Goal: Information Seeking & Learning: Learn about a topic

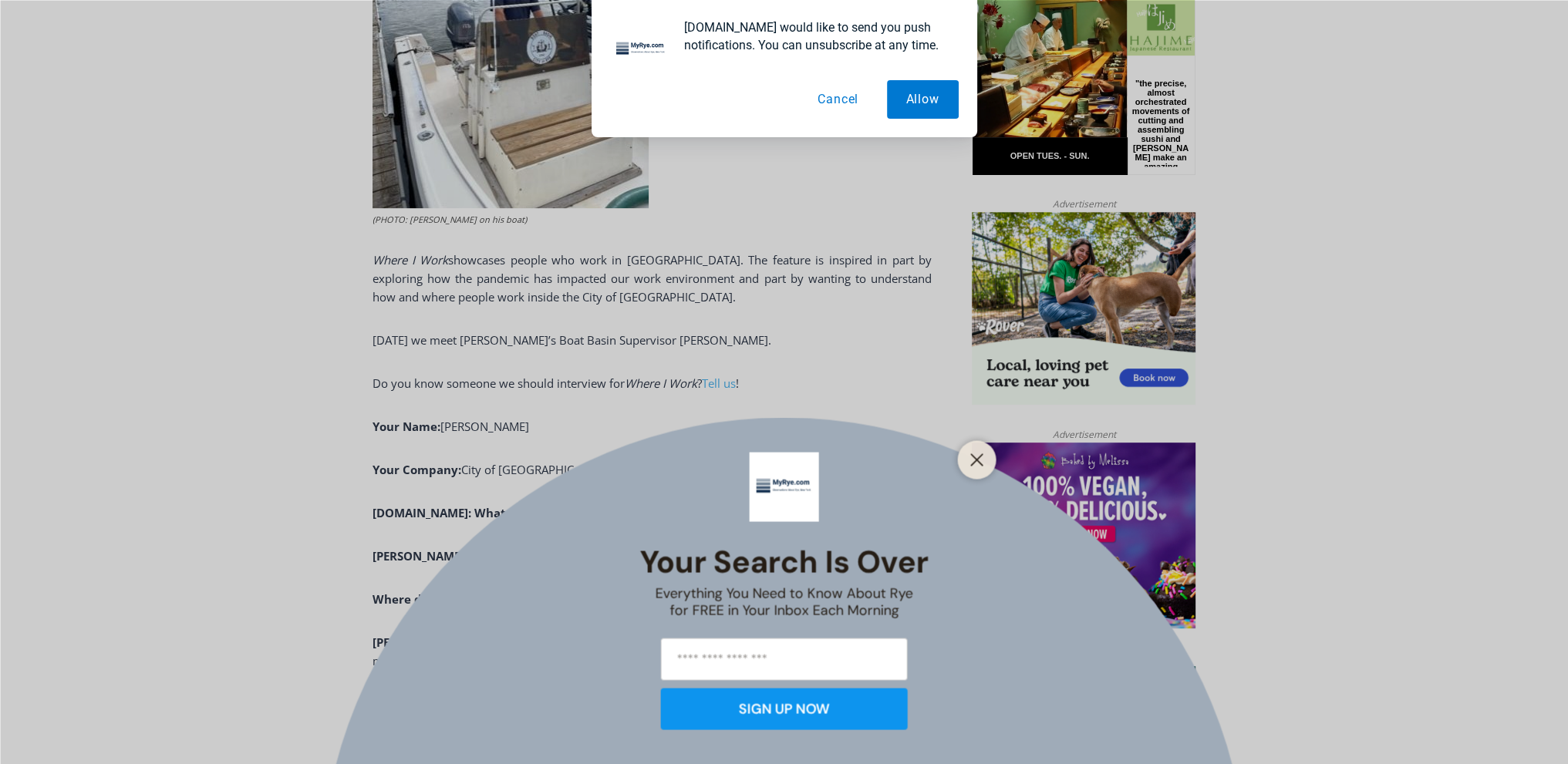
scroll to position [849, 0]
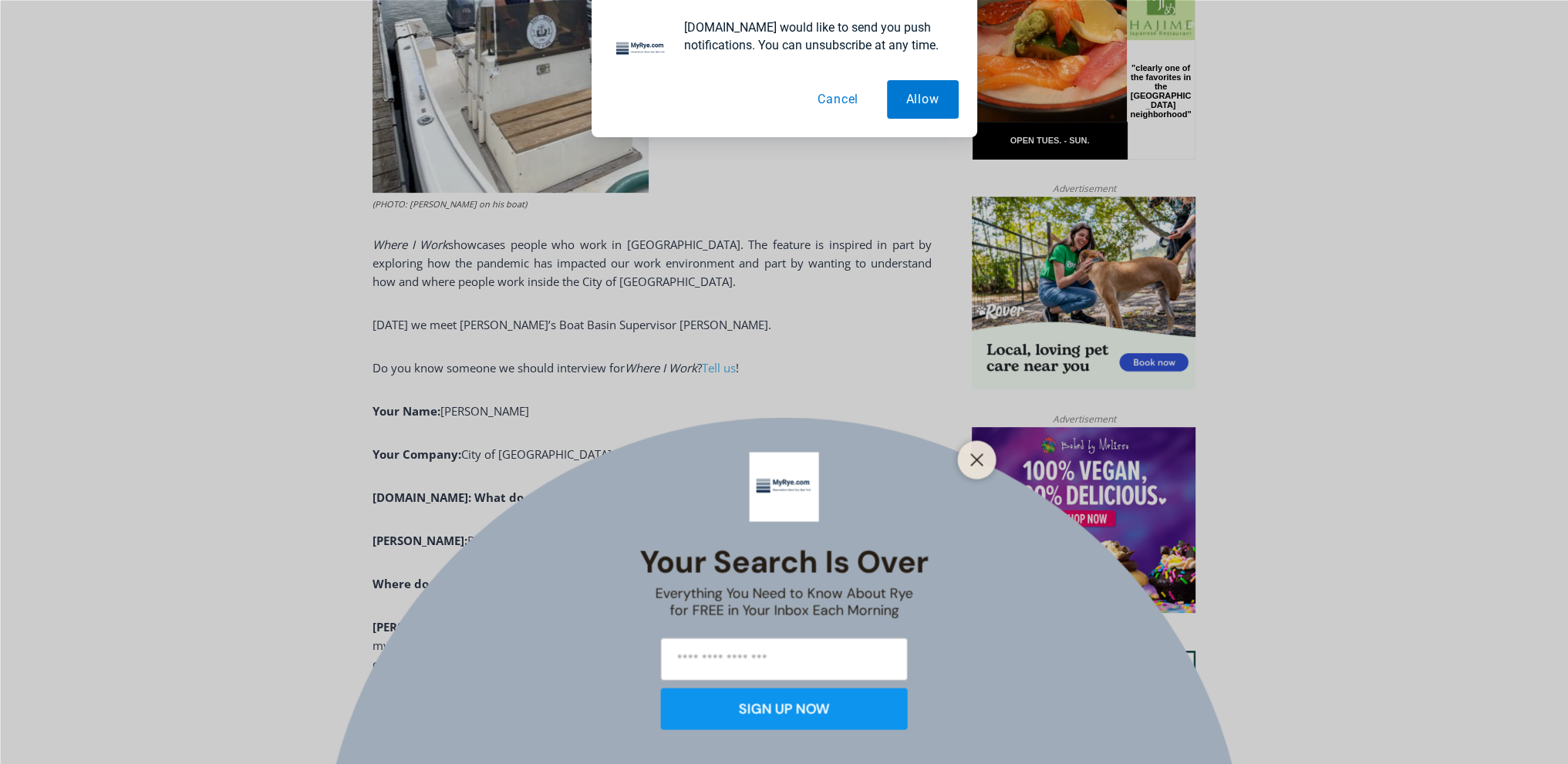
click at [995, 445] on div "Your Search is Over Everything You Need to Know About Rye for FREE in Your Inbo…" at bounding box center [784, 382] width 1568 height 764
click at [975, 459] on icon "Close" at bounding box center [977, 459] width 14 height 14
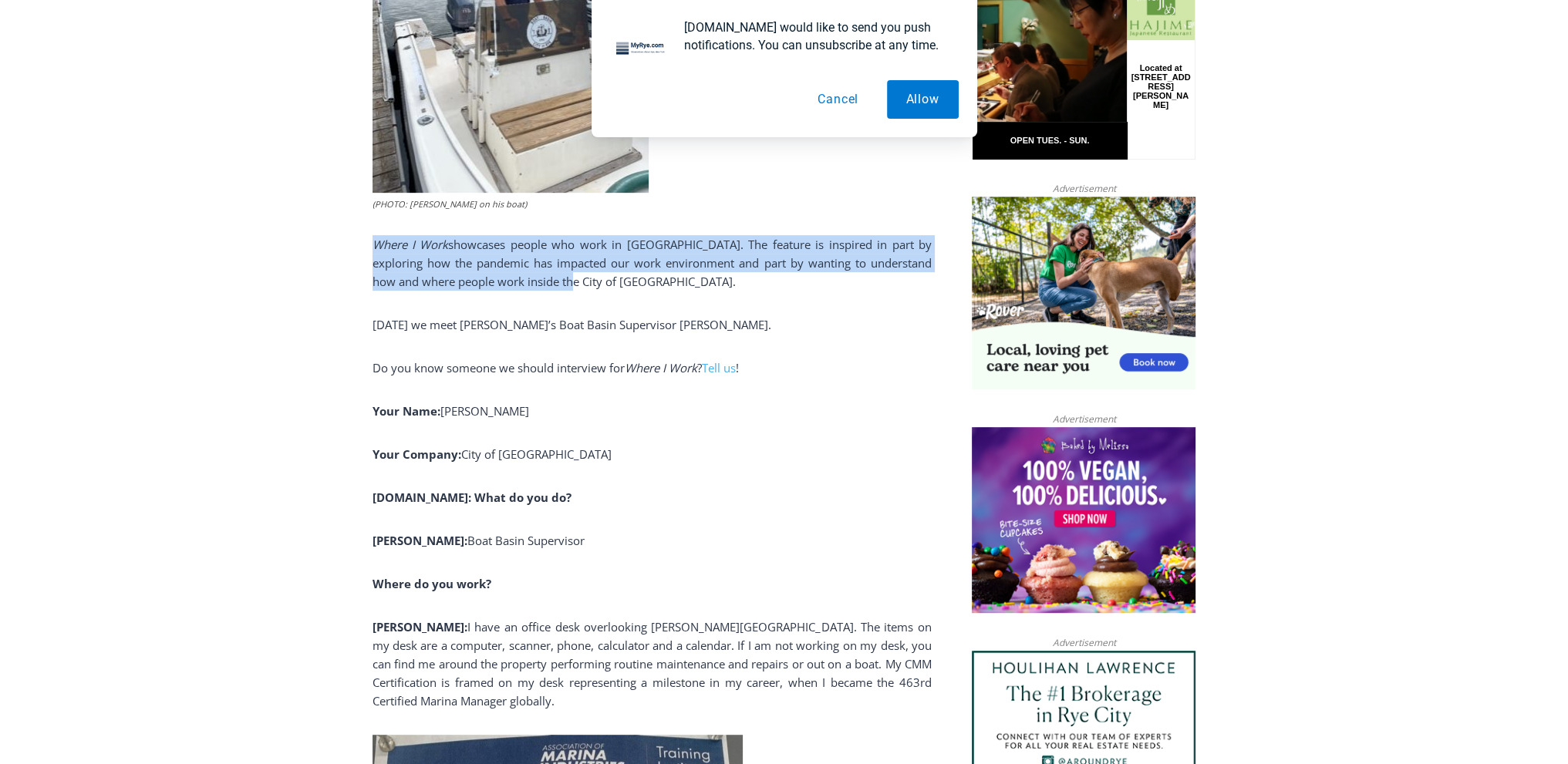
drag, startPoint x: 364, startPoint y: 245, endPoint x: 554, endPoint y: 289, distance: 195.0
click at [554, 289] on p "Where I Work showcases people who work in [GEOGRAPHIC_DATA]. The feature is ins…" at bounding box center [652, 263] width 559 height 55
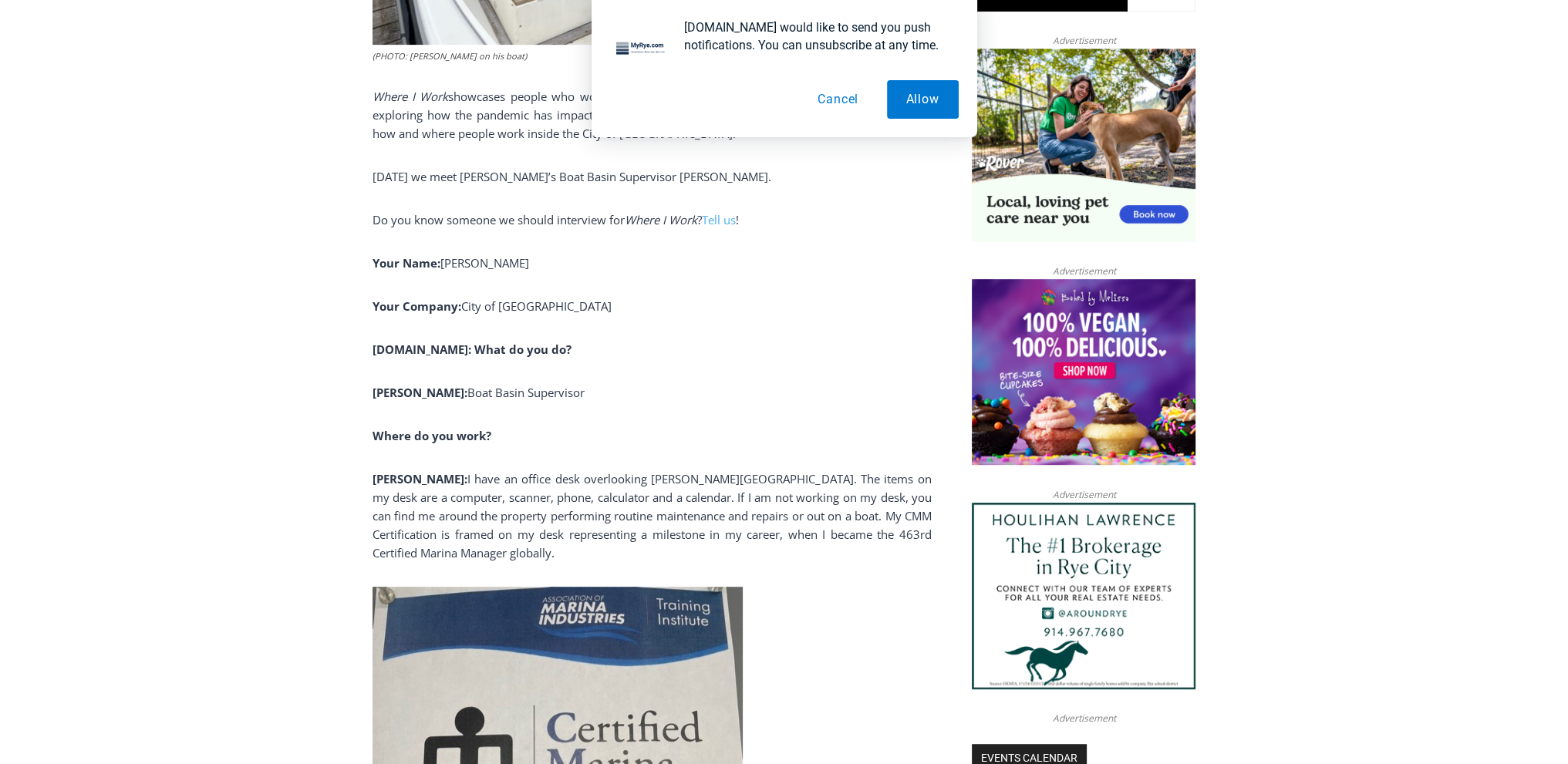
scroll to position [1079, 0]
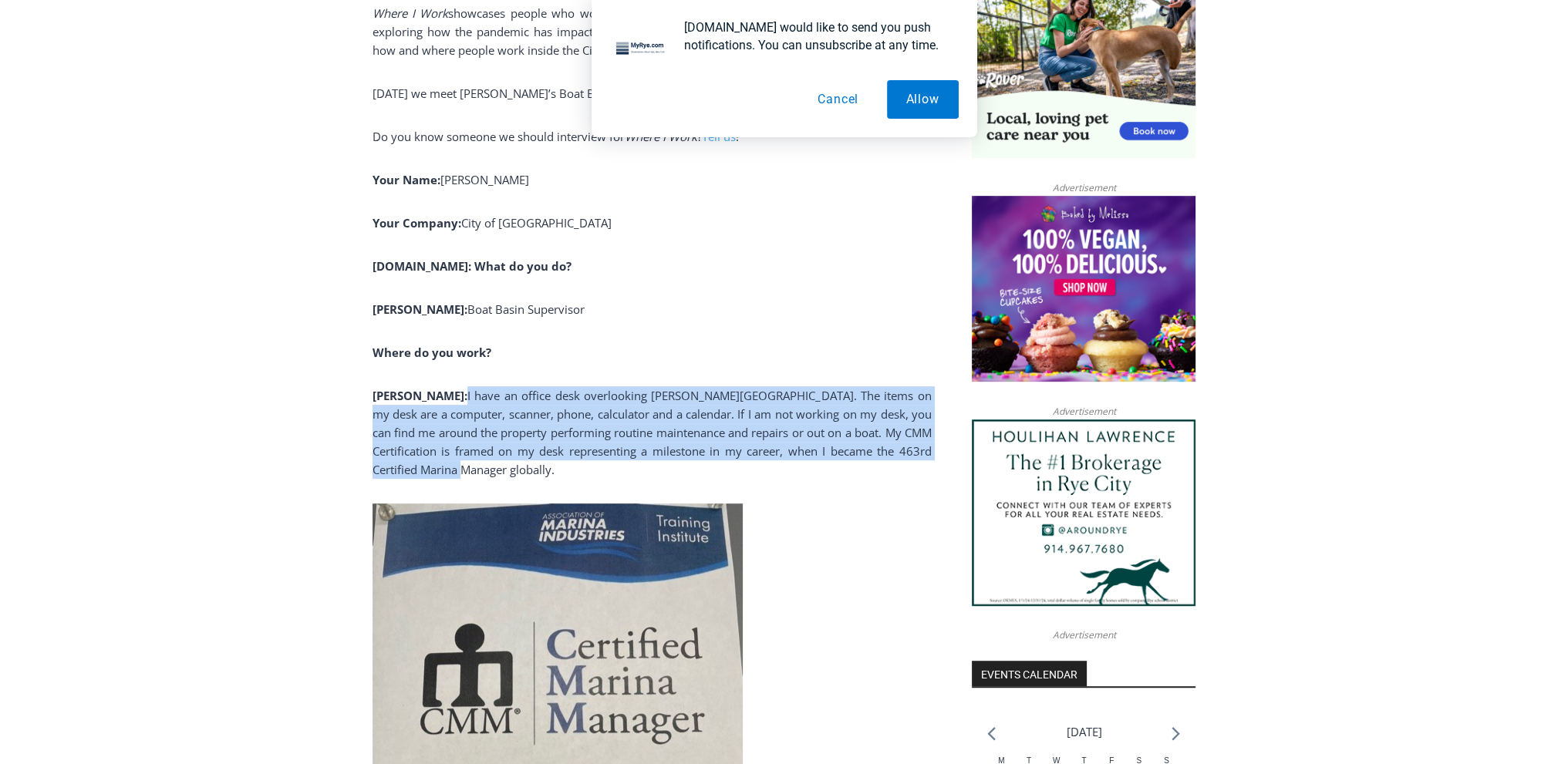
drag, startPoint x: 425, startPoint y: 401, endPoint x: 457, endPoint y: 476, distance: 81.5
click at [457, 476] on p "[PERSON_NAME]: I have an office desk overlooking [PERSON_NAME][GEOGRAPHIC_DATA]…" at bounding box center [652, 432] width 559 height 92
drag, startPoint x: 427, startPoint y: 398, endPoint x: 432, endPoint y: 468, distance: 70.2
click at [432, 468] on p "[PERSON_NAME]: I have an office desk overlooking [PERSON_NAME][GEOGRAPHIC_DATA]…" at bounding box center [652, 432] width 559 height 92
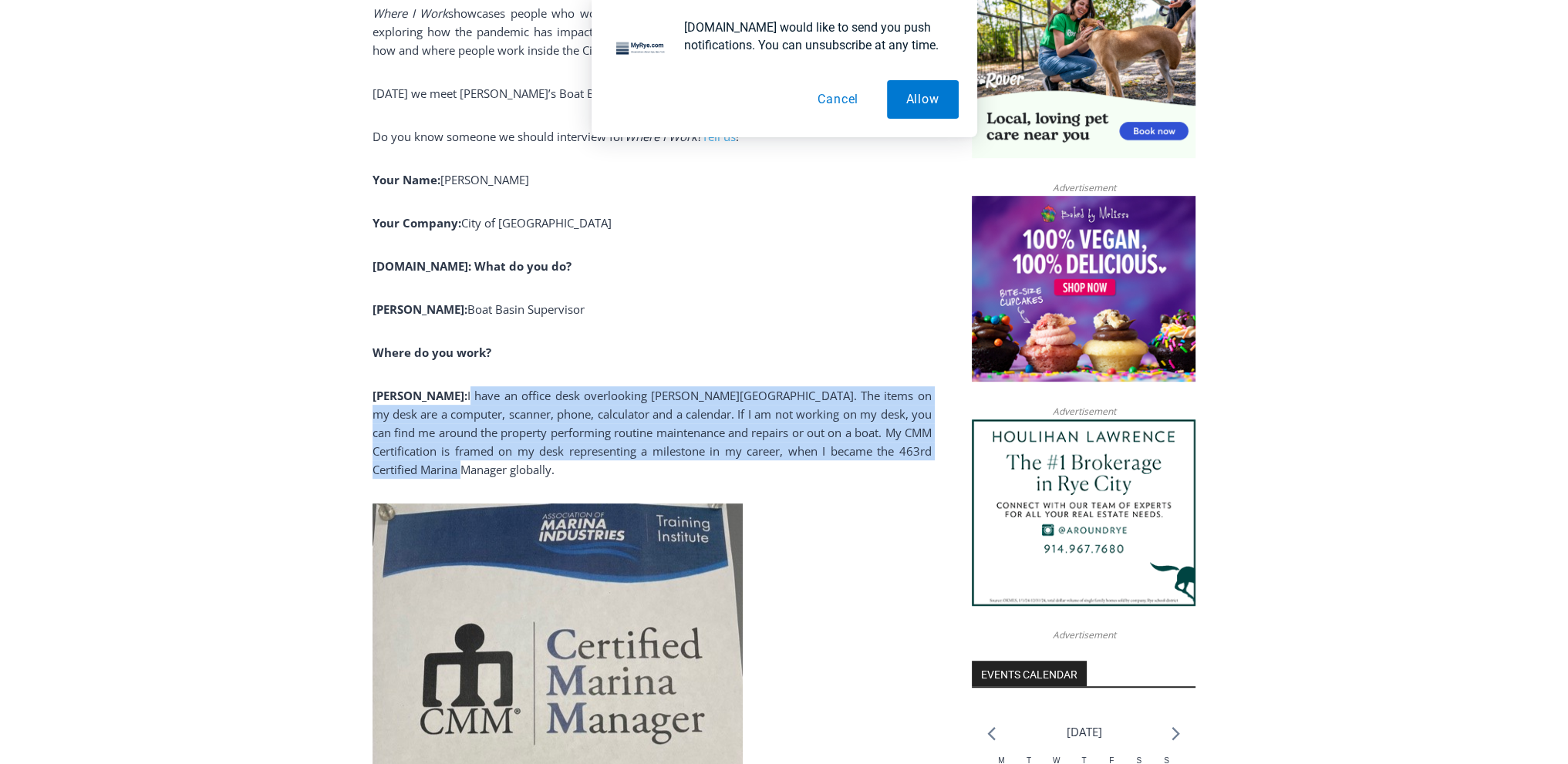
click at [437, 465] on p "[PERSON_NAME]: I have an office desk overlooking [PERSON_NAME][GEOGRAPHIC_DATA]…" at bounding box center [652, 432] width 559 height 92
drag, startPoint x: 429, startPoint y: 474, endPoint x: 421, endPoint y: 405, distance: 69.5
click at [421, 405] on p "[PERSON_NAME]: I have an office desk overlooking [PERSON_NAME][GEOGRAPHIC_DATA]…" at bounding box center [652, 432] width 559 height 92
click at [421, 403] on strong "[PERSON_NAME]:" at bounding box center [420, 395] width 95 height 15
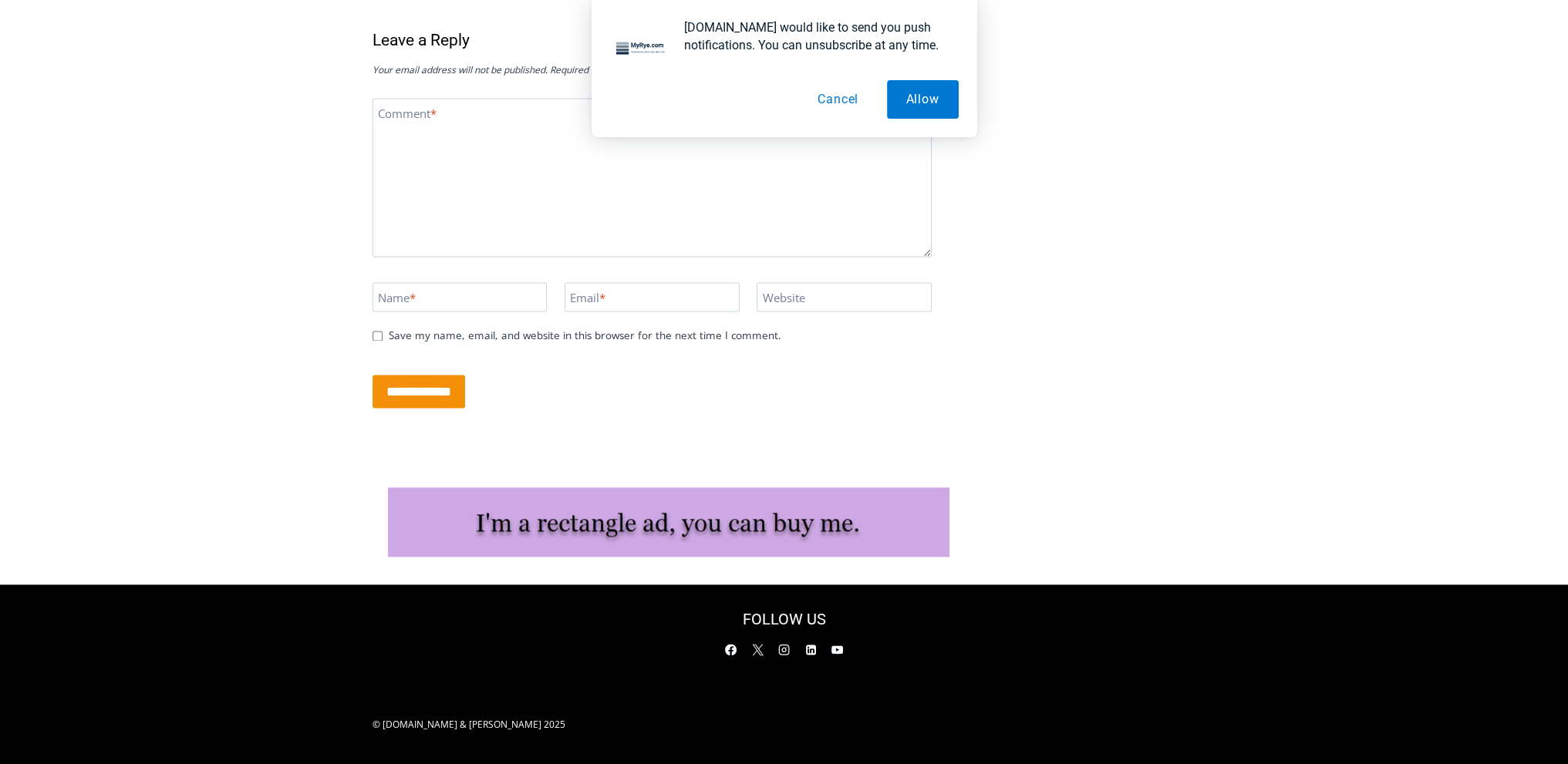
scroll to position [2950, 0]
